Goal: Navigation & Orientation: Find specific page/section

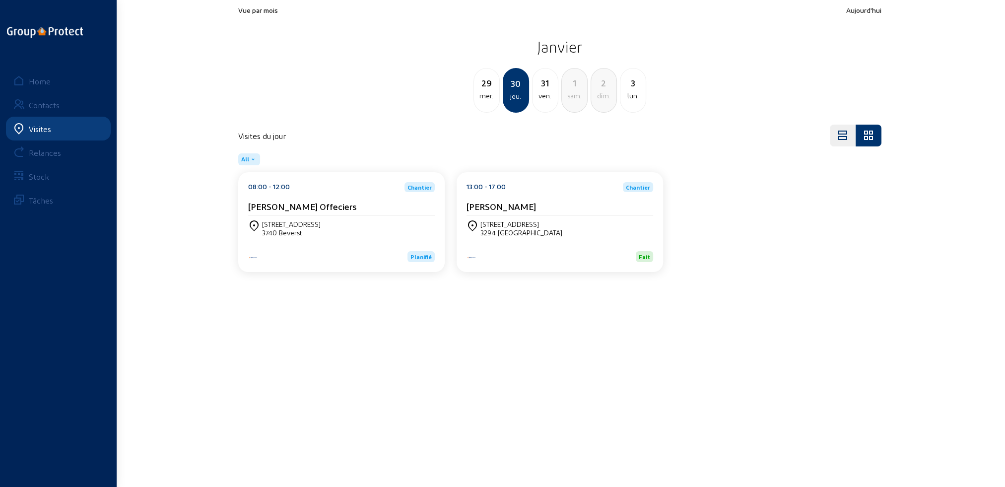
click at [42, 131] on div "Visites" at bounding box center [40, 128] width 22 height 9
click at [38, 78] on div "Home" at bounding box center [40, 80] width 22 height 9
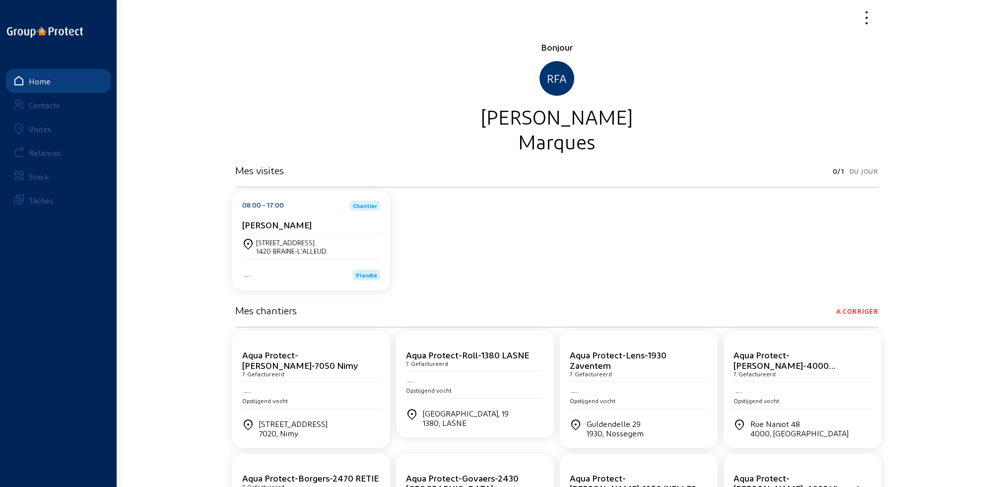
click at [280, 258] on div "Avenue des Vanneaux, 27 1420 BRAINE-L'ALLEUD" at bounding box center [311, 246] width 138 height 25
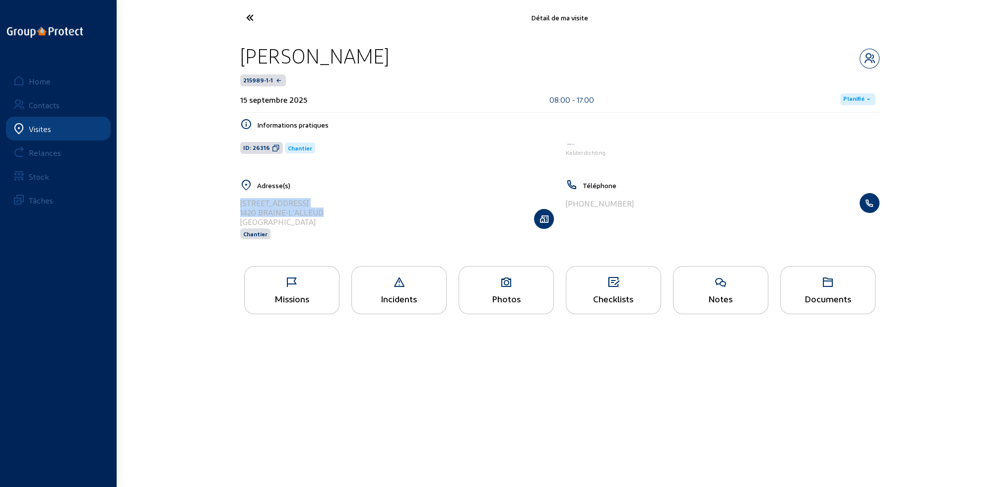
drag, startPoint x: 247, startPoint y: 201, endPoint x: 325, endPoint y: 210, distance: 78.5
click at [324, 210] on cam-list-title "Avenue des Vanneaux, 27 1420 BRAINE-L'ALLEUD Belgique" at bounding box center [281, 212] width 83 height 28
copy cam-list-title "Avenue des Vanneaux, 27 1420 BRAINE-L'ALLEUD"
